Goal: Use online tool/utility: Utilize a website feature to perform a specific function

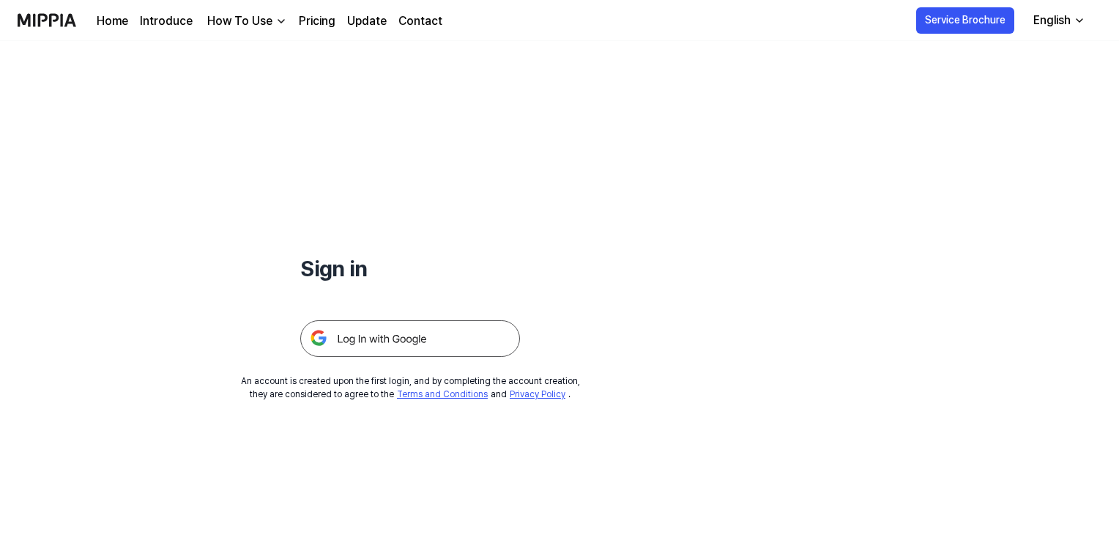
click at [429, 342] on img at bounding box center [410, 338] width 220 height 37
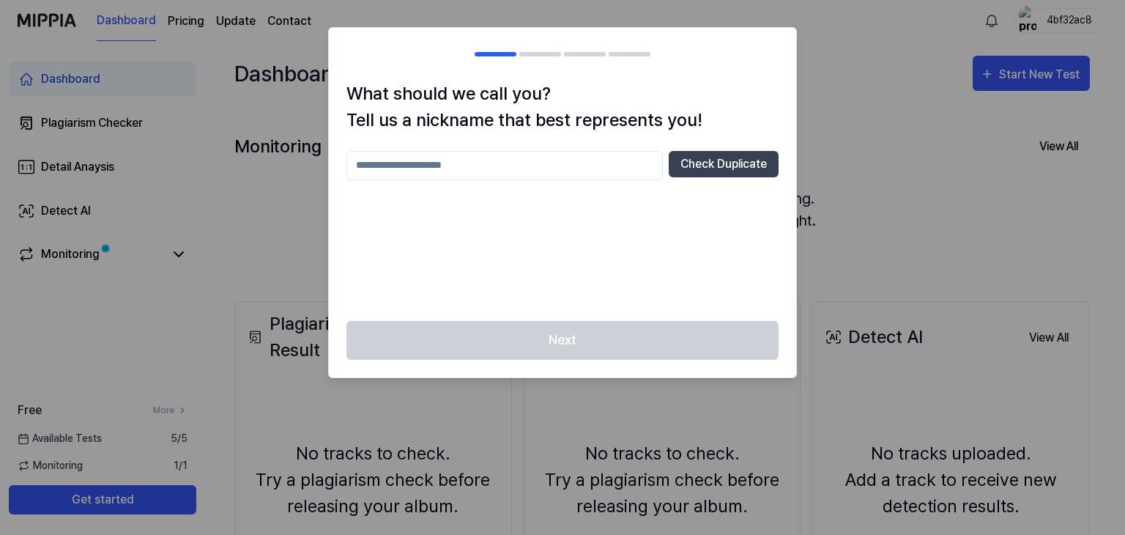
click at [507, 171] on input "text" at bounding box center [504, 165] width 316 height 29
type input "****"
click at [721, 164] on button "Check Duplicate" at bounding box center [724, 164] width 110 height 26
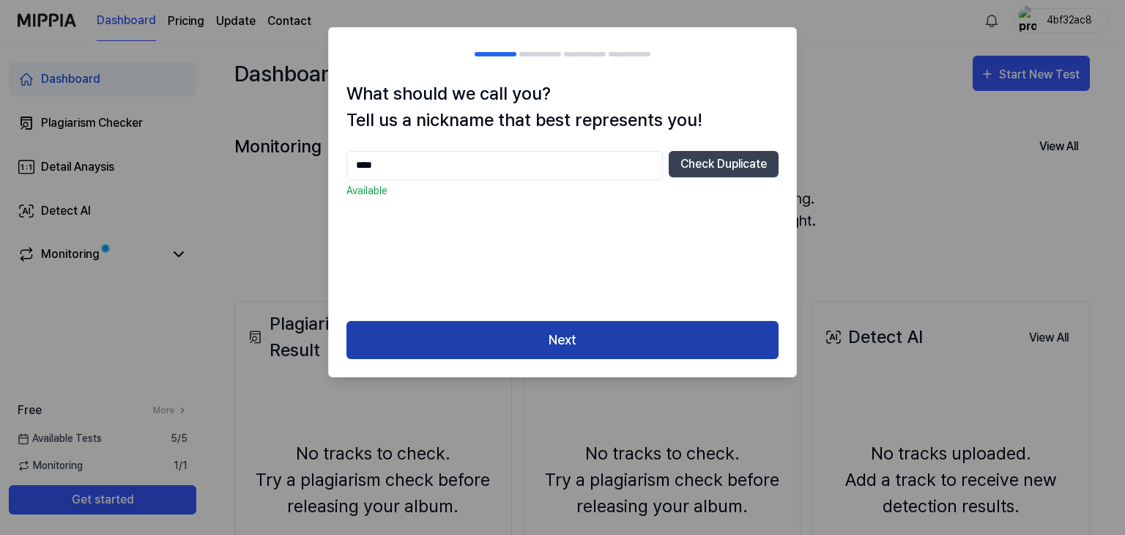
click at [561, 335] on button "Next" at bounding box center [562, 340] width 432 height 39
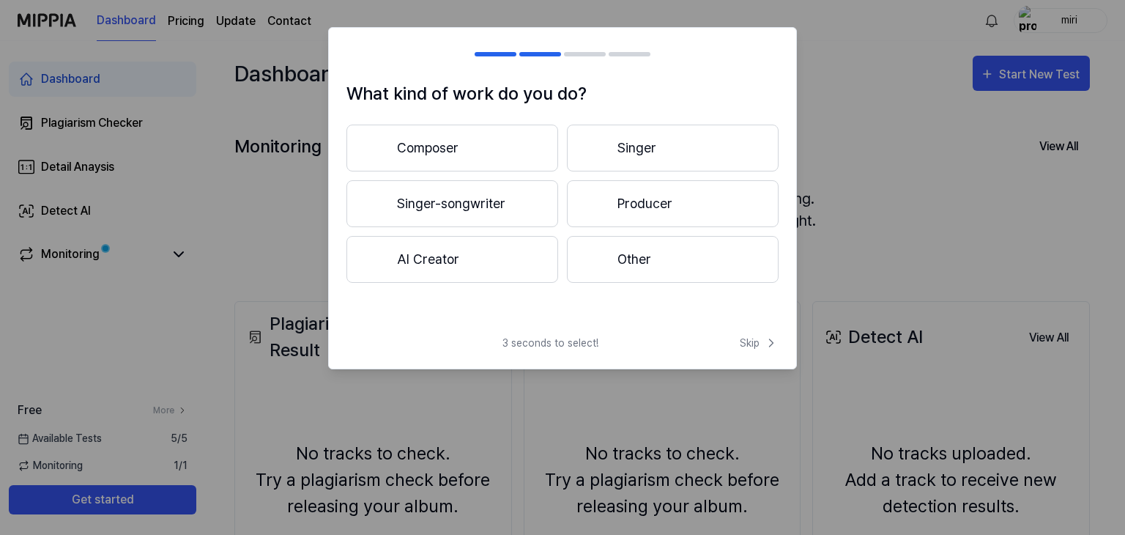
click at [676, 244] on button "Other" at bounding box center [673, 259] width 212 height 47
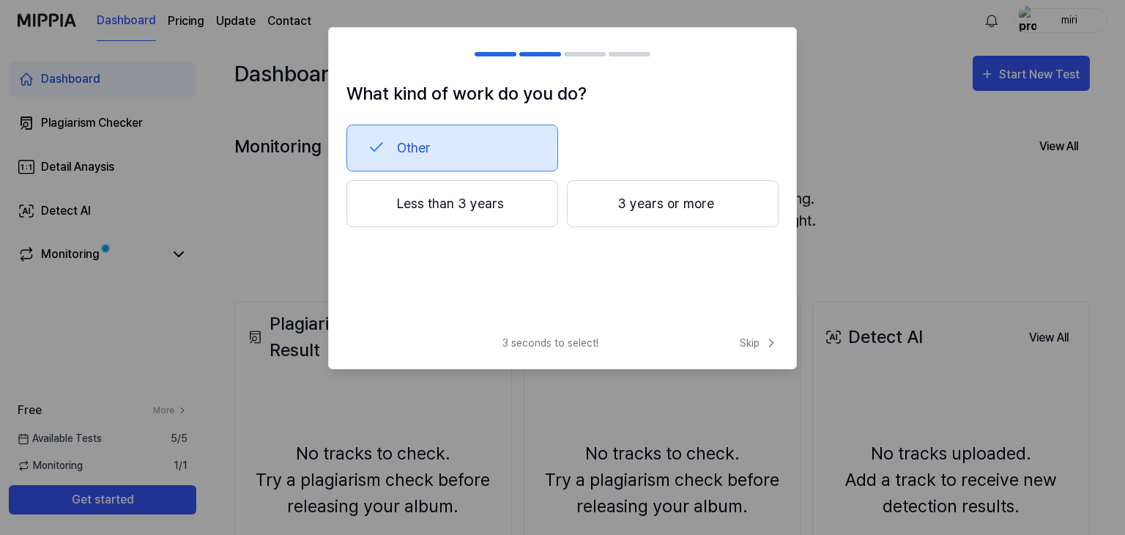
click at [448, 147] on button "Other" at bounding box center [452, 148] width 212 height 47
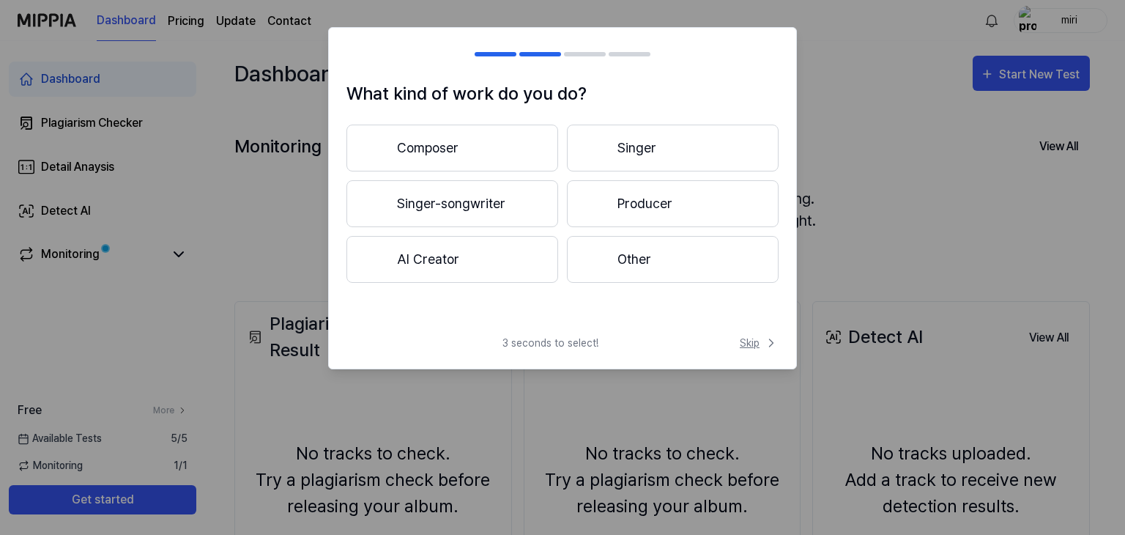
click at [754, 337] on span "Skip" at bounding box center [759, 342] width 39 height 15
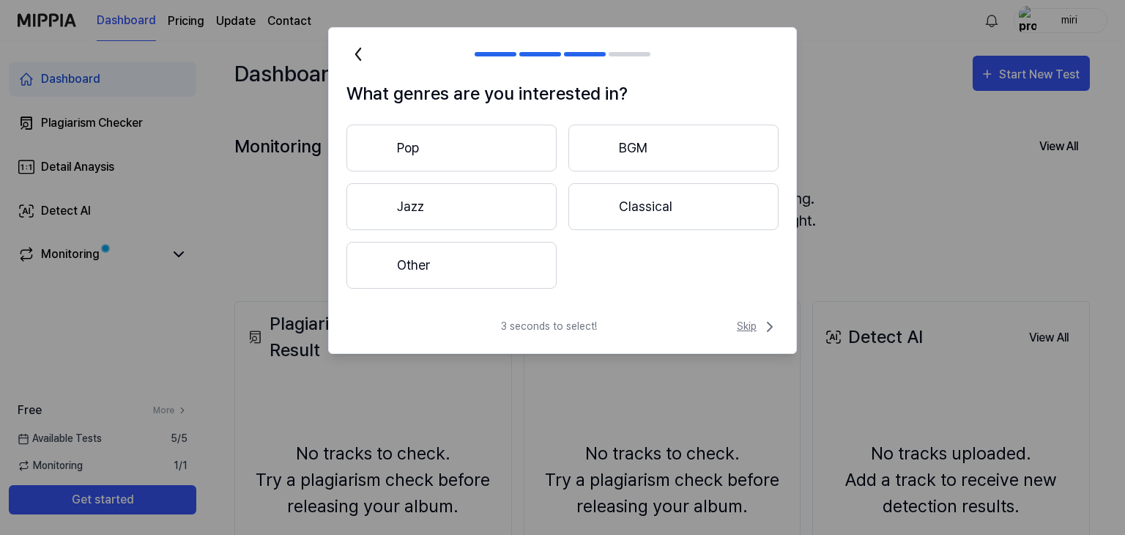
click at [754, 329] on span "Skip" at bounding box center [758, 327] width 42 height 18
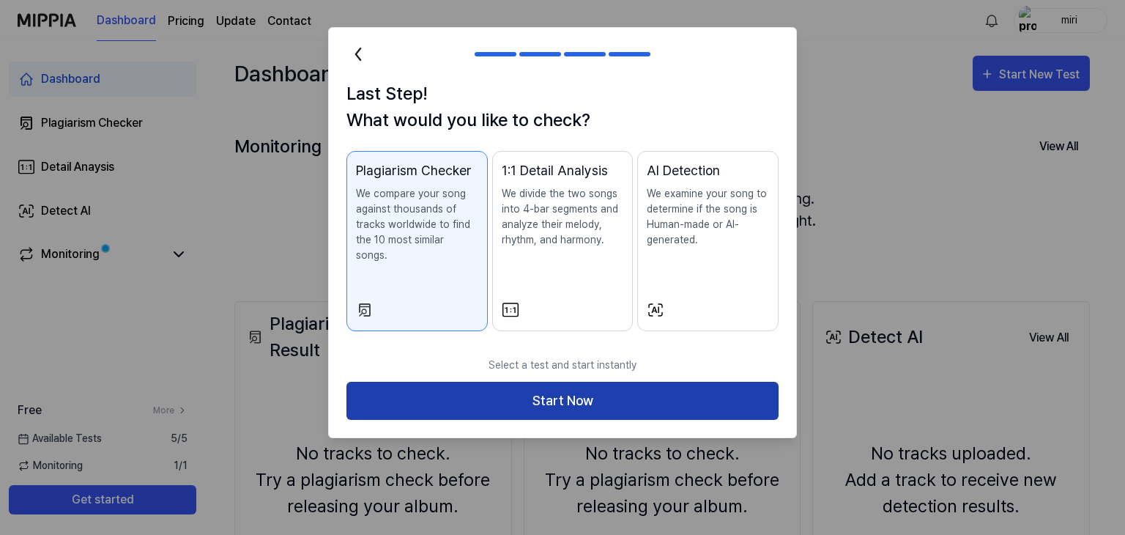
click at [630, 384] on button "Start Now" at bounding box center [562, 401] width 432 height 39
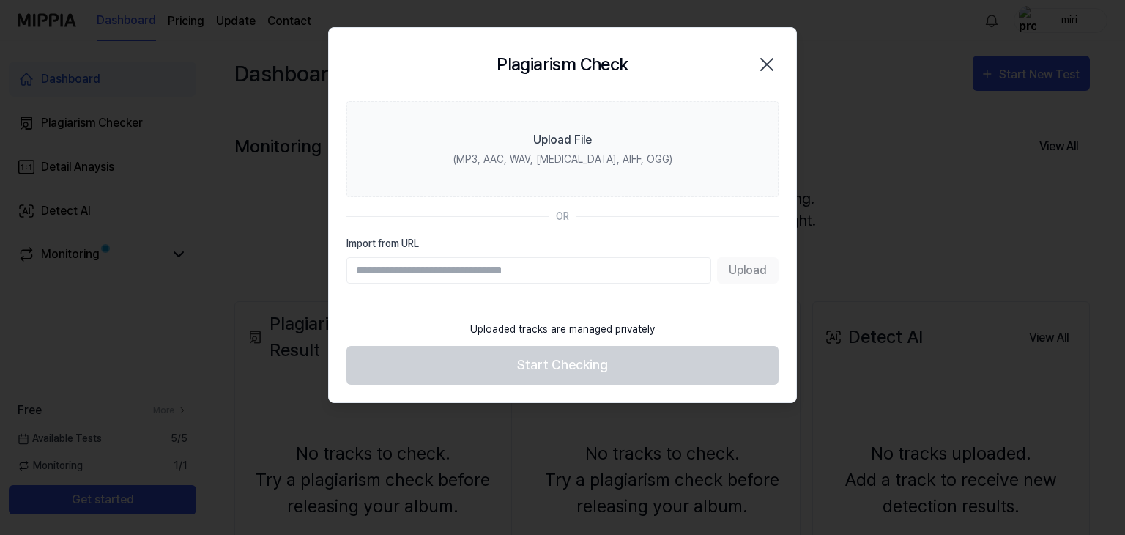
click at [768, 61] on icon "button" at bounding box center [766, 64] width 23 height 23
